Goal: Task Accomplishment & Management: Manage account settings

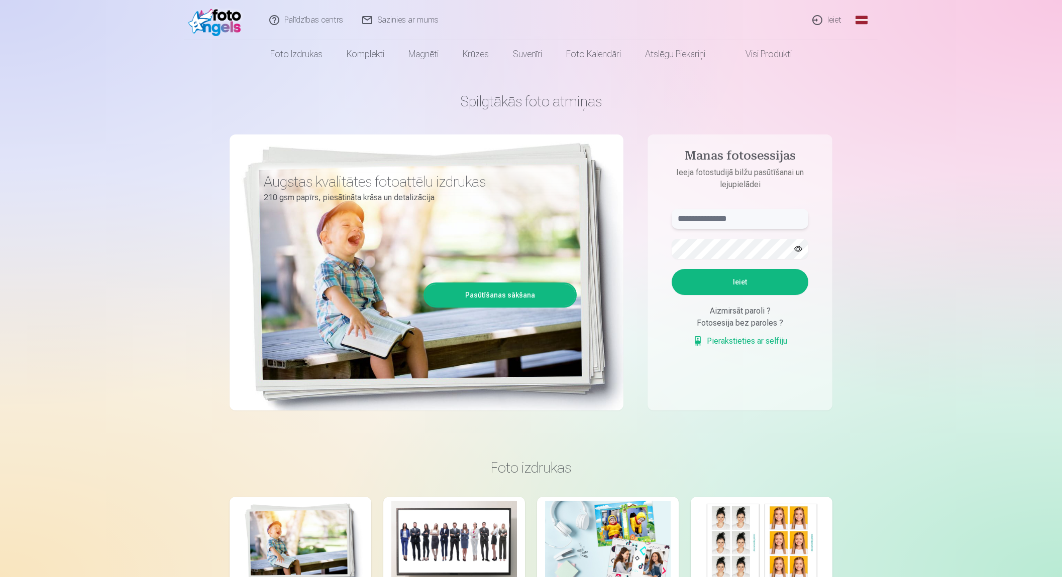
click at [723, 217] on input "text" at bounding box center [739, 219] width 137 height 20
click at [671, 269] on button "Ieiet" at bounding box center [739, 282] width 137 height 26
drag, startPoint x: 711, startPoint y: 220, endPoint x: 570, endPoint y: 226, distance: 140.8
click at [570, 226] on div "Spilgtākās foto atmiņas Augstas kvalitātes fotoattēlu izdrukas 210 gsm papīrs, …" at bounding box center [530, 251] width 603 height 367
type input "******"
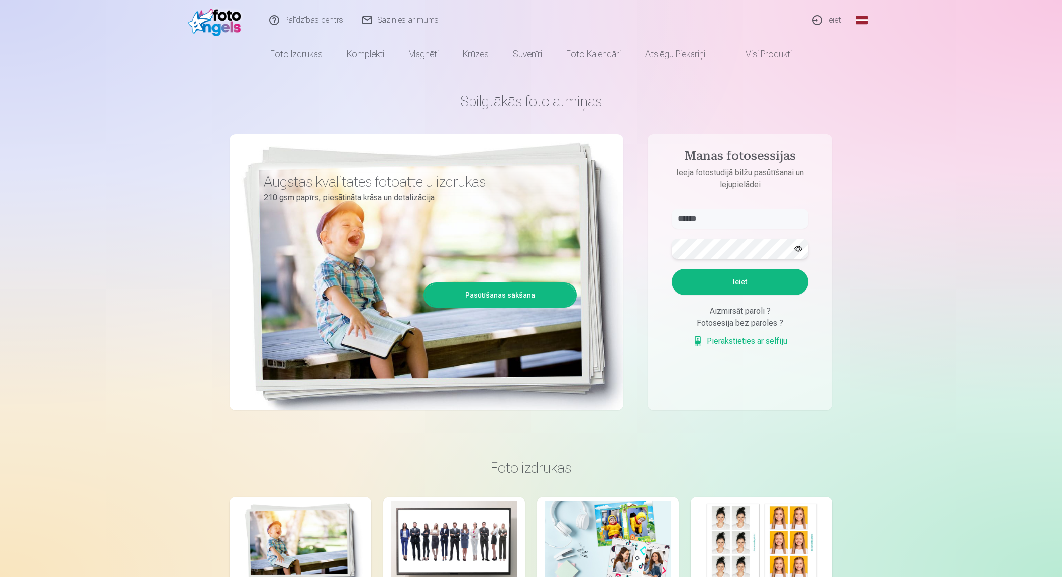
click at [585, 254] on div "Spilgtākās foto atmiņas Augstas kvalitātes fotoattēlu izdrukas 210 gsm papīrs, …" at bounding box center [530, 251] width 603 height 367
click at [671, 269] on button "Ieiet" at bounding box center [739, 282] width 137 height 26
click at [799, 247] on button "button" at bounding box center [797, 249] width 19 height 19
click at [826, 17] on link "Ieiet" at bounding box center [827, 20] width 48 height 40
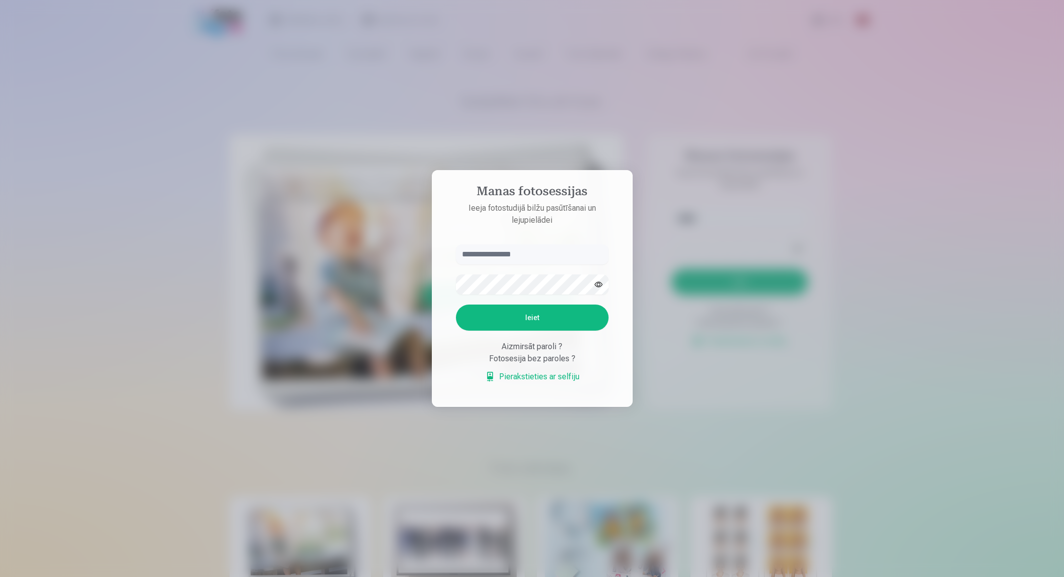
click at [520, 257] on input "text" at bounding box center [532, 255] width 153 height 20
type input "******"
click at [456, 305] on button "Ieiet" at bounding box center [532, 318] width 153 height 26
click at [416, 392] on div at bounding box center [532, 288] width 1064 height 577
